Goal: Information Seeking & Learning: Understand process/instructions

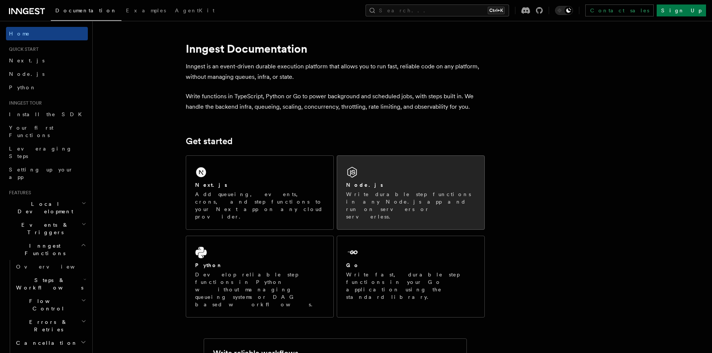
click at [395, 180] on div "Node.js Write durable step functions in any Node.js app and run on servers or s…" at bounding box center [410, 193] width 147 height 74
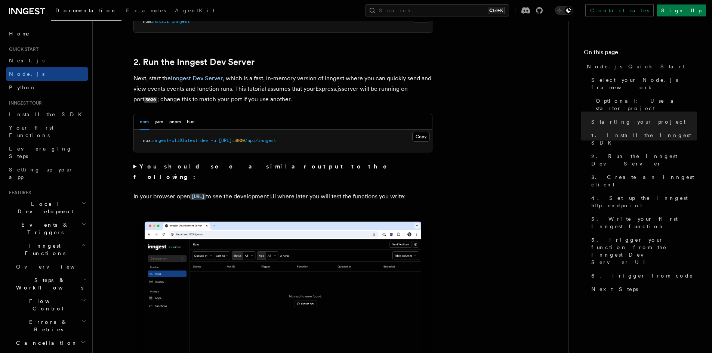
scroll to position [598, 0]
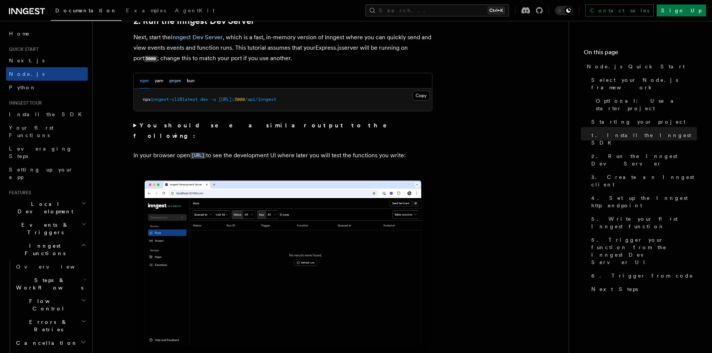
click at [180, 77] on button "pnpm" at bounding box center [175, 80] width 12 height 15
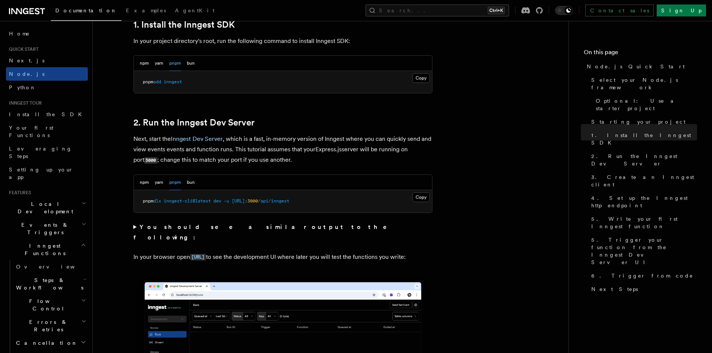
scroll to position [448, 0]
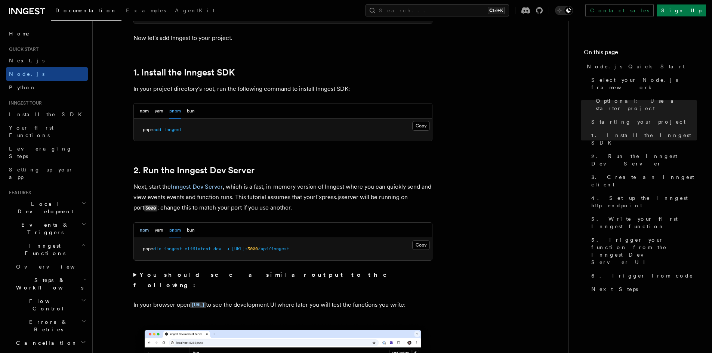
click at [146, 231] on button "npm" at bounding box center [144, 230] width 9 height 15
click at [174, 233] on button "pnpm" at bounding box center [175, 230] width 12 height 15
click at [139, 231] on div "npm yarn pnpm bun" at bounding box center [283, 230] width 298 height 15
click at [142, 230] on button "npm" at bounding box center [144, 230] width 9 height 15
click at [170, 230] on button "pnpm" at bounding box center [175, 230] width 12 height 15
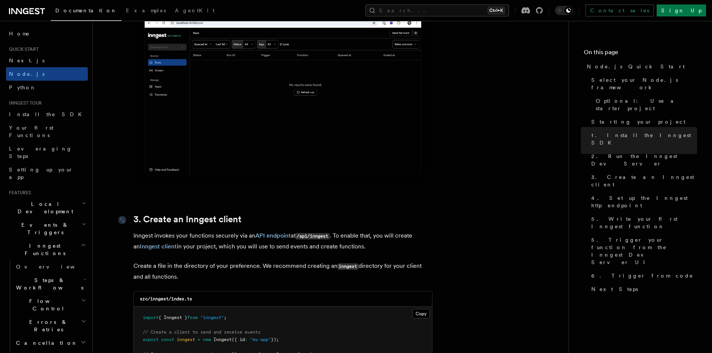
scroll to position [784, 0]
